Goal: Transaction & Acquisition: Purchase product/service

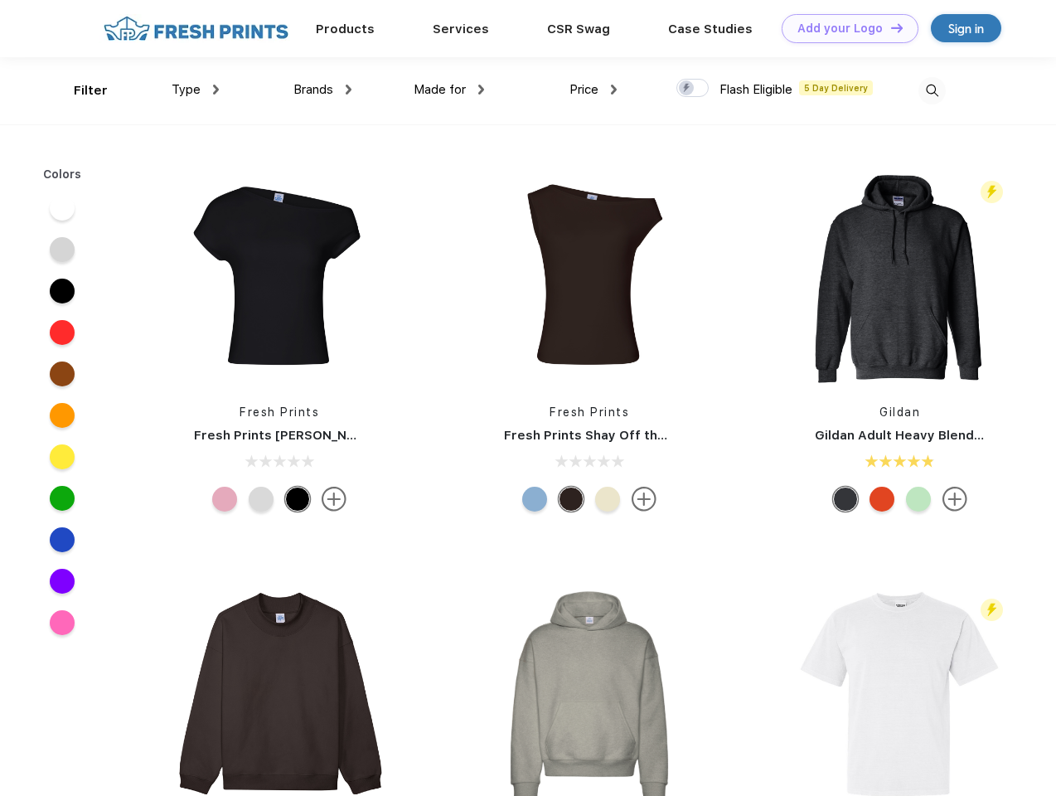
click at [844, 28] on link "Add your Logo Design Tool" at bounding box center [850, 28] width 137 height 29
click at [0, 0] on div "Design Tool" at bounding box center [0, 0] width 0 height 0
click at [889, 27] on link "Add your Logo Design Tool" at bounding box center [850, 28] width 137 height 29
click at [80, 90] on div "Filter" at bounding box center [91, 90] width 34 height 19
click at [196, 90] on span "Type" at bounding box center [186, 89] width 29 height 15
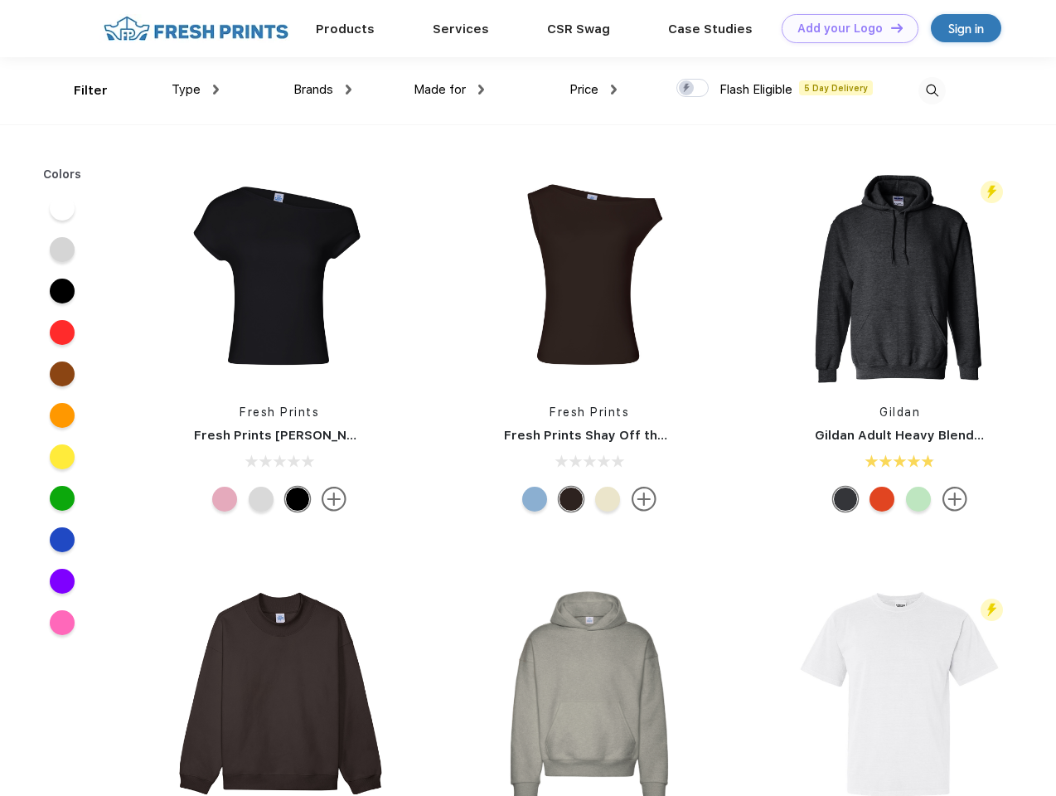
click at [322, 90] on span "Brands" at bounding box center [313, 89] width 40 height 15
click at [449, 90] on span "Made for" at bounding box center [440, 89] width 52 height 15
click at [593, 90] on span "Price" at bounding box center [583, 89] width 29 height 15
click at [693, 89] on div at bounding box center [692, 88] width 32 height 18
click at [687, 89] on input "checkbox" at bounding box center [681, 83] width 11 height 11
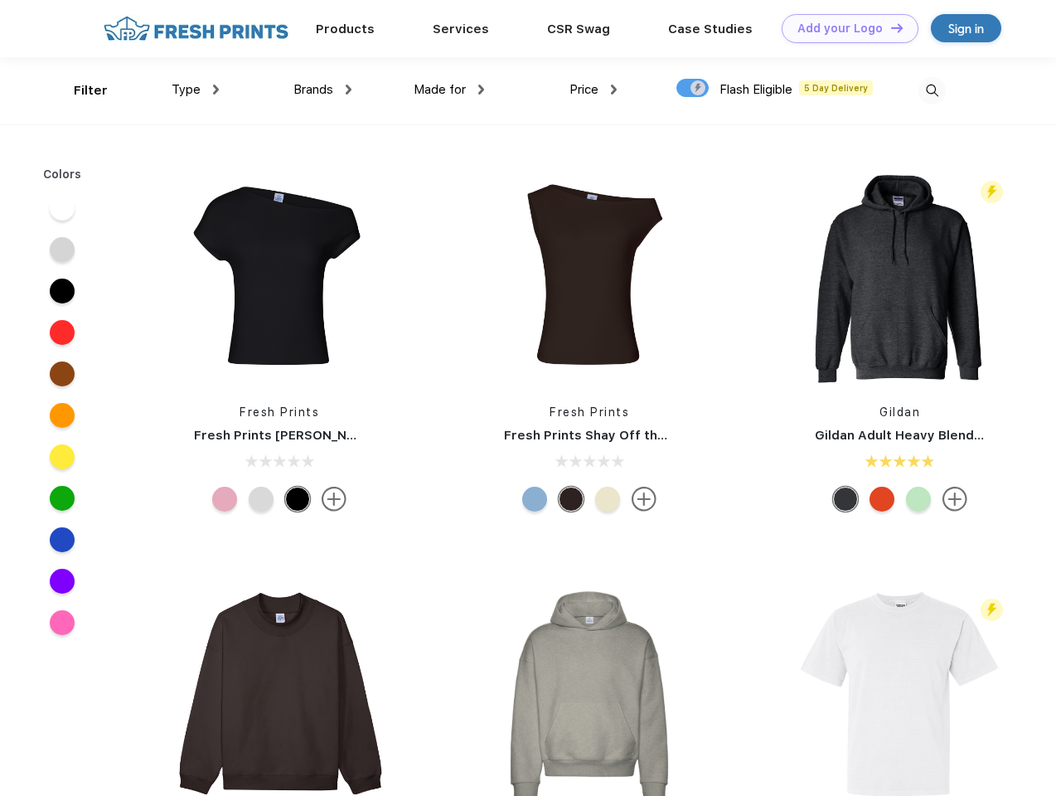
click at [932, 90] on img at bounding box center [931, 90] width 27 height 27
